Goal: Information Seeking & Learning: Check status

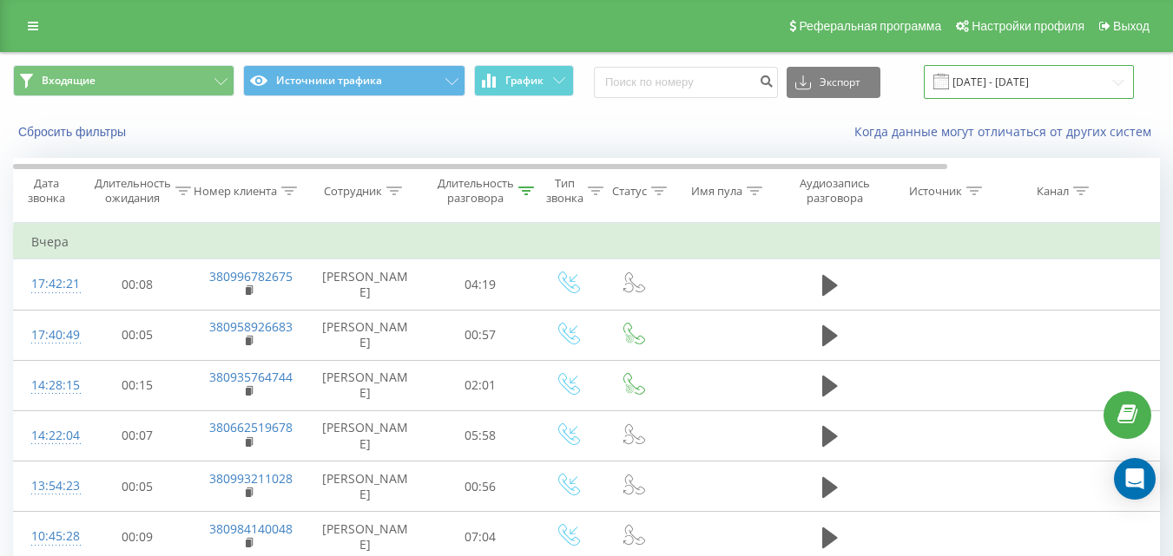
click at [991, 77] on input "[DATE] - [DATE]" at bounding box center [1029, 82] width 210 height 34
click at [1033, 76] on input "[DATE] - [DATE]" at bounding box center [1029, 82] width 210 height 34
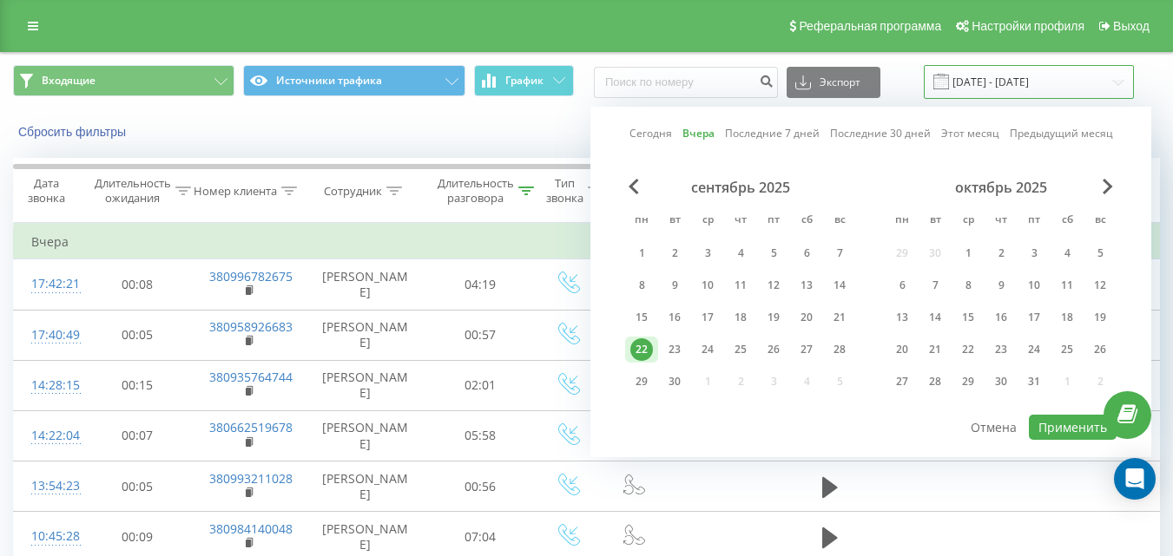
click at [1014, 87] on input "[DATE] - [DATE]" at bounding box center [1029, 82] width 210 height 34
click at [686, 356] on div "23" at bounding box center [674, 350] width 33 height 26
click at [1062, 424] on button "Применить" at bounding box center [1073, 427] width 88 height 25
type input "[DATE] - [DATE]"
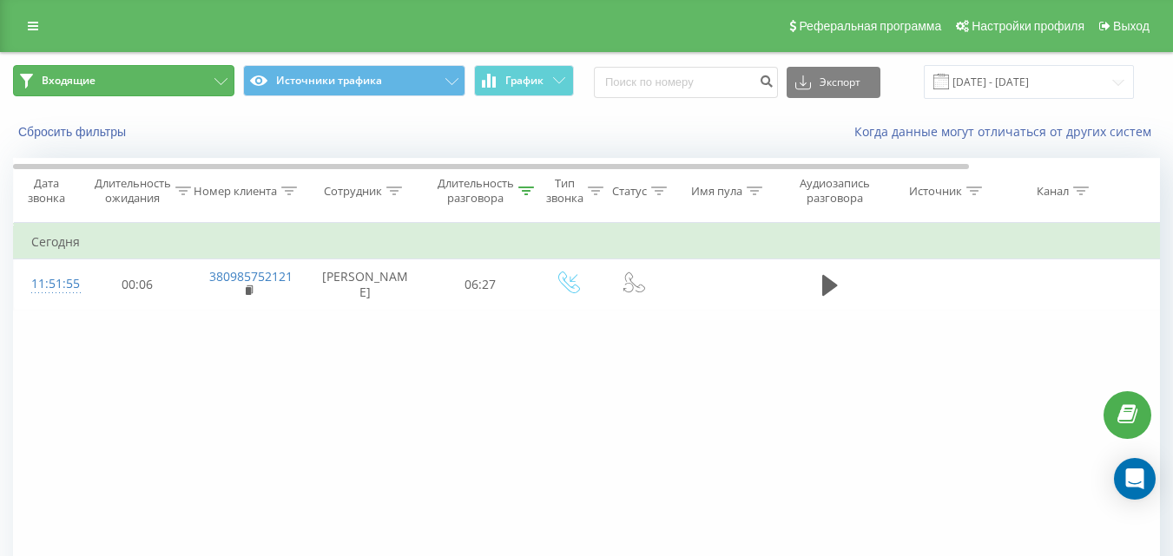
click at [205, 89] on button "Входящие" at bounding box center [123, 80] width 221 height 31
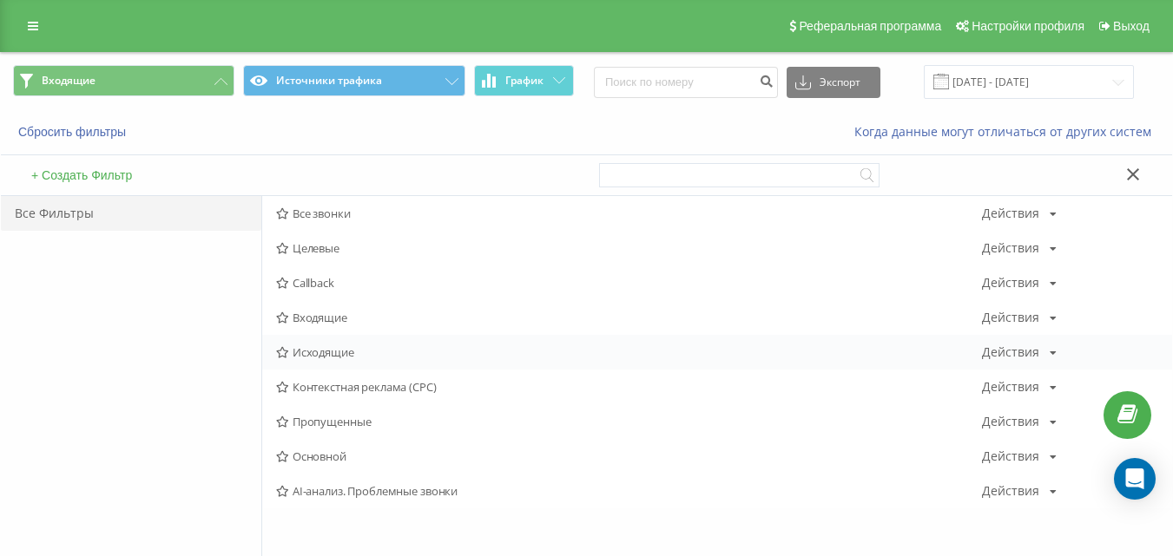
click at [325, 360] on div "Исходящие Действия Редактировать Копировать Удалить По умолчанию Поделиться" at bounding box center [717, 352] width 910 height 35
click at [331, 356] on span "Исходящие" at bounding box center [629, 352] width 706 height 12
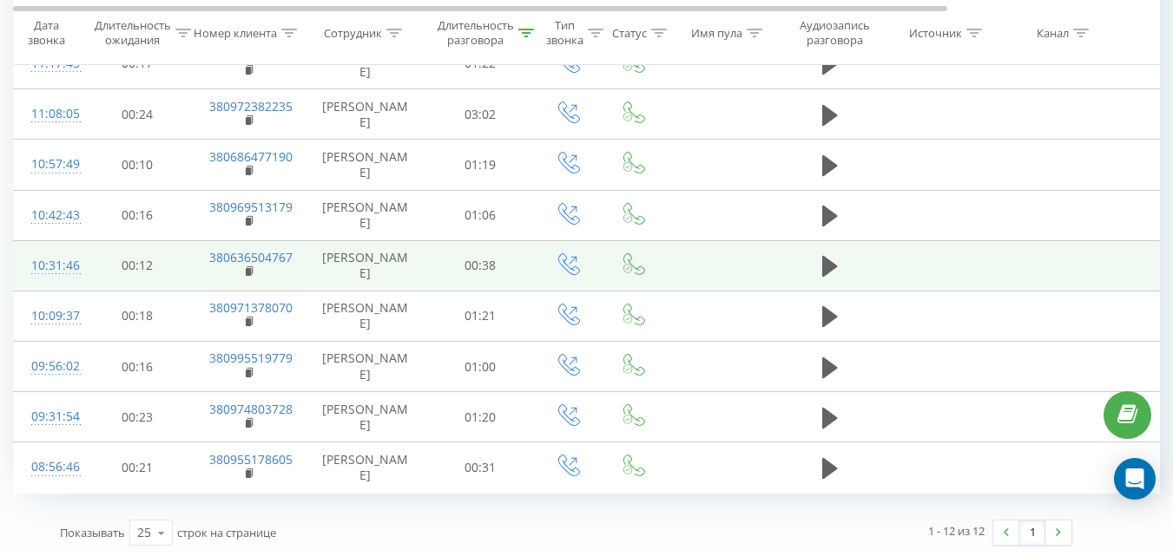
scroll to position [375, 0]
